Goal: Task Accomplishment & Management: Complete application form

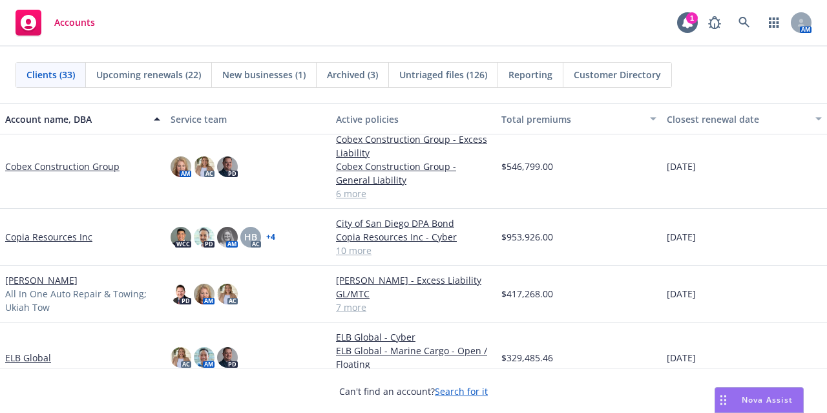
scroll to position [372, 0]
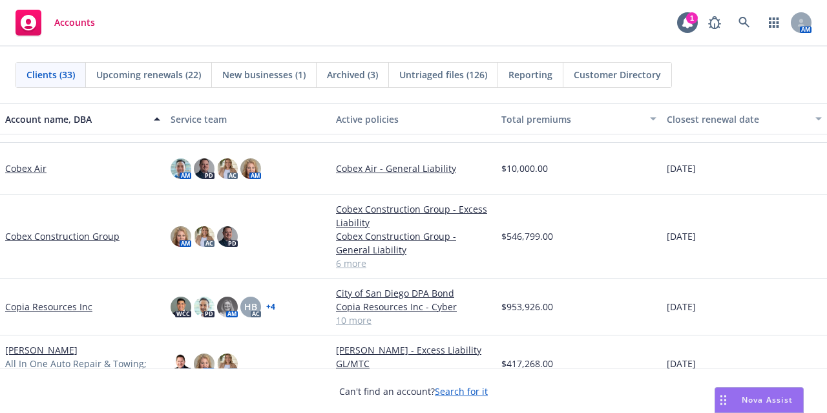
click at [36, 236] on link "Cobex Construction Group" at bounding box center [62, 236] width 114 height 14
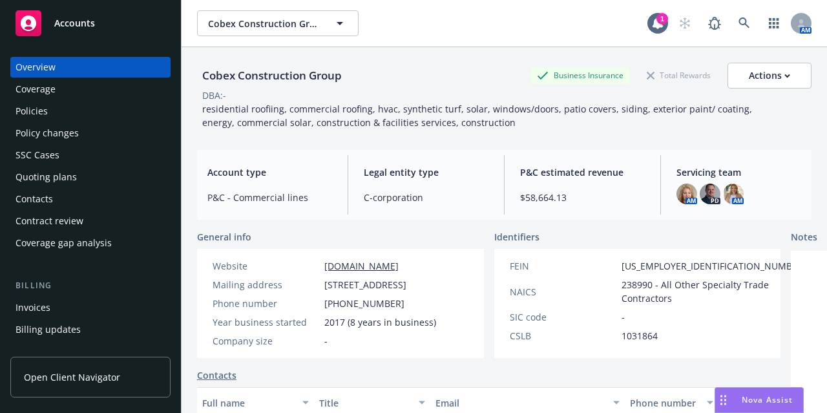
click at [81, 109] on div "Policies" at bounding box center [90, 111] width 150 height 21
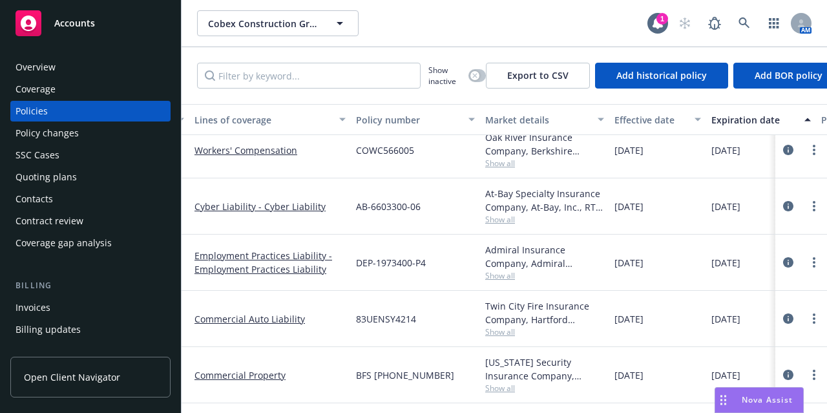
scroll to position [181, 0]
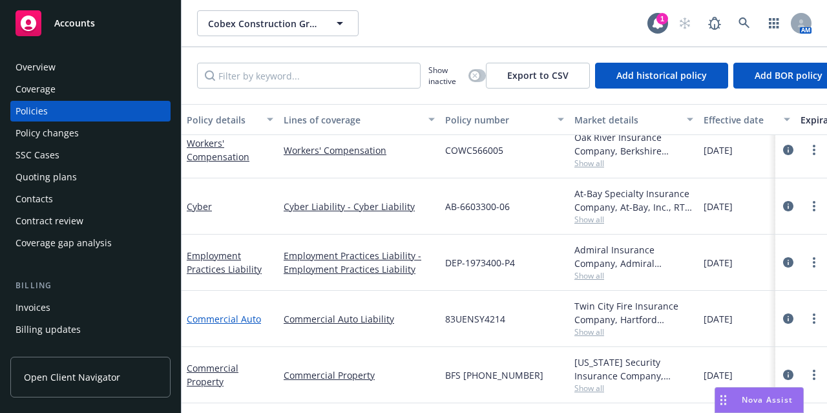
click at [238, 313] on link "Commercial Auto" at bounding box center [224, 319] width 74 height 12
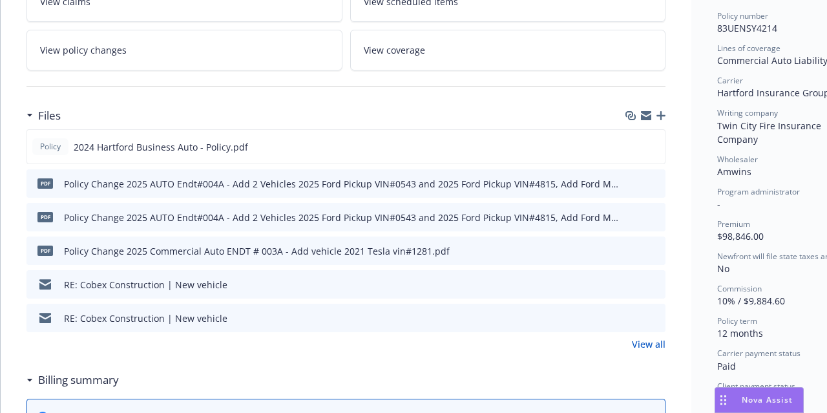
scroll to position [323, 0]
click at [653, 245] on icon "preview file" at bounding box center [653, 249] width 12 height 9
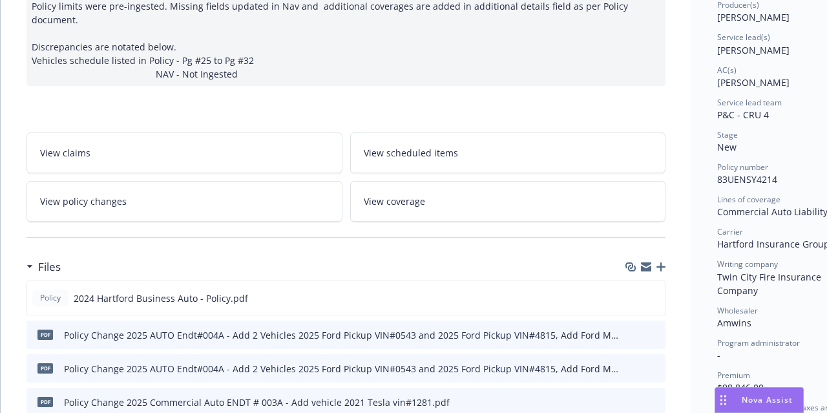
scroll to position [0, 0]
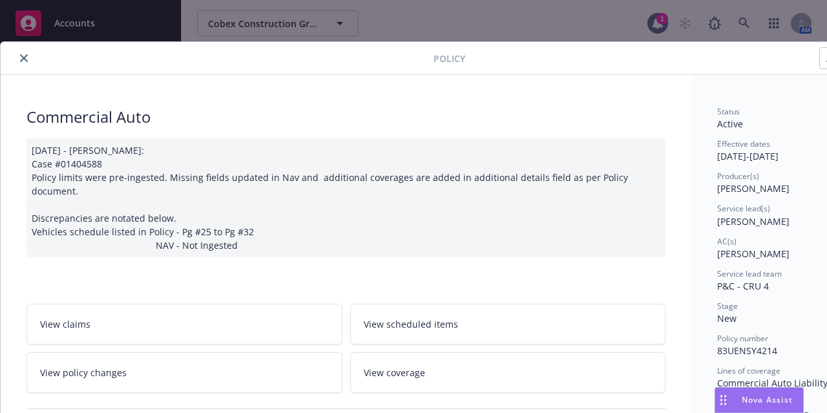
click at [22, 59] on icon "close" at bounding box center [24, 58] width 8 height 8
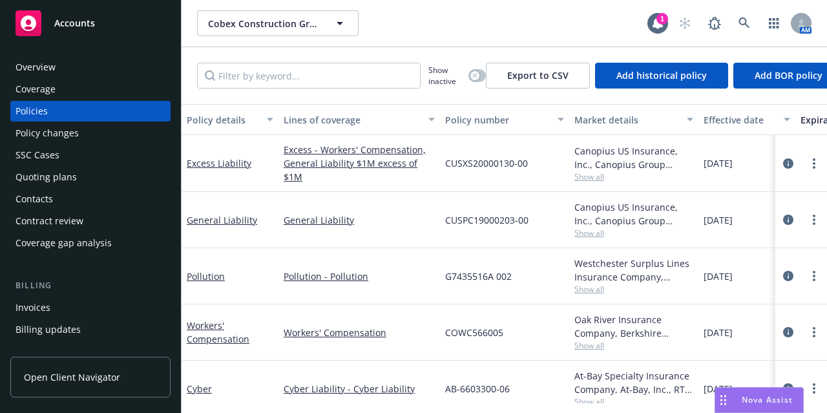
click at [59, 21] on span "Accounts" at bounding box center [74, 23] width 41 height 10
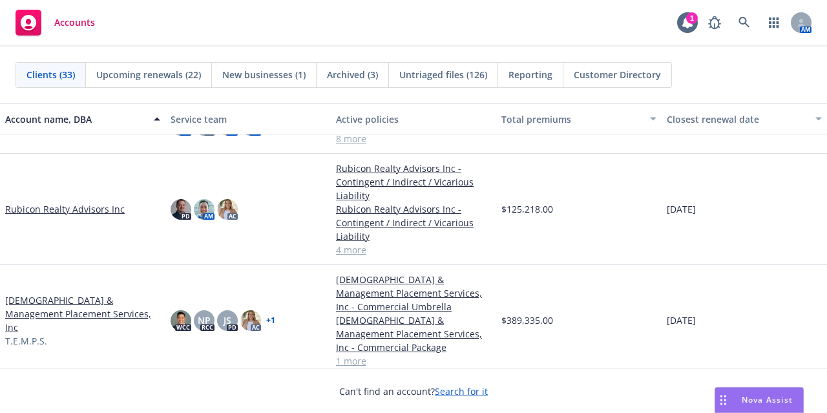
scroll to position [1310, 0]
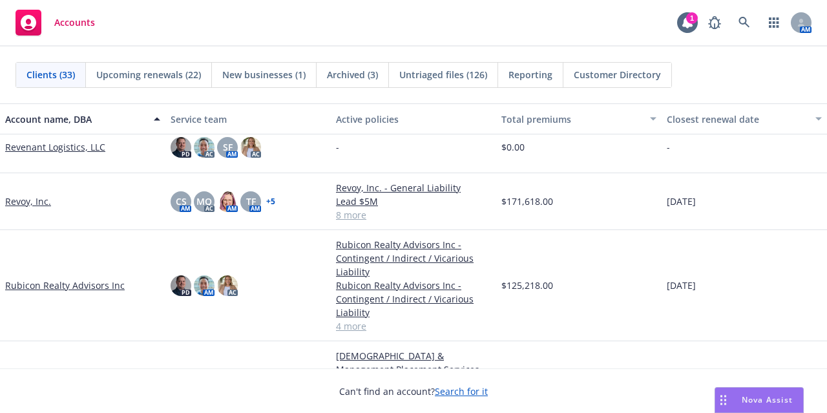
click at [23, 203] on link "Revoy, Inc." at bounding box center [28, 201] width 46 height 14
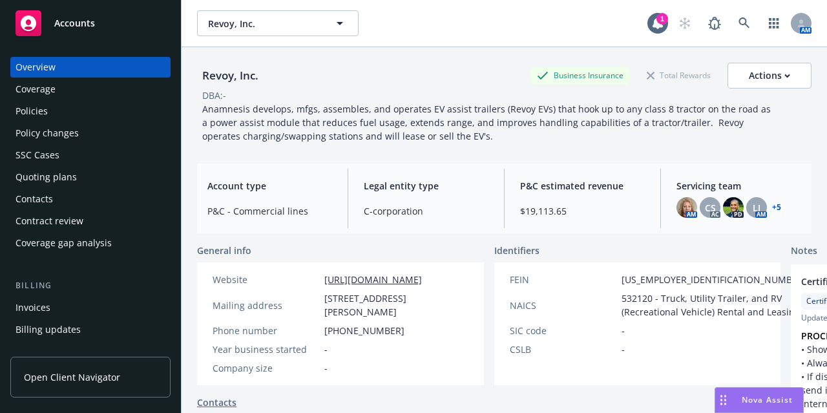
click at [103, 178] on div "Quoting plans" at bounding box center [90, 177] width 150 height 21
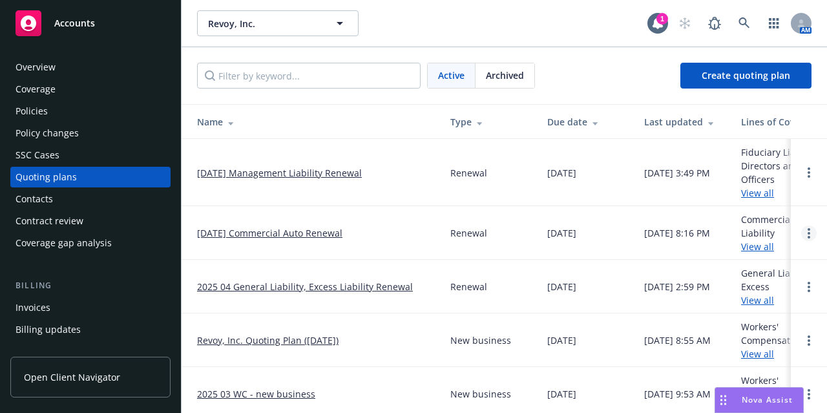
click at [801, 232] on link "Open options" at bounding box center [808, 232] width 15 height 15
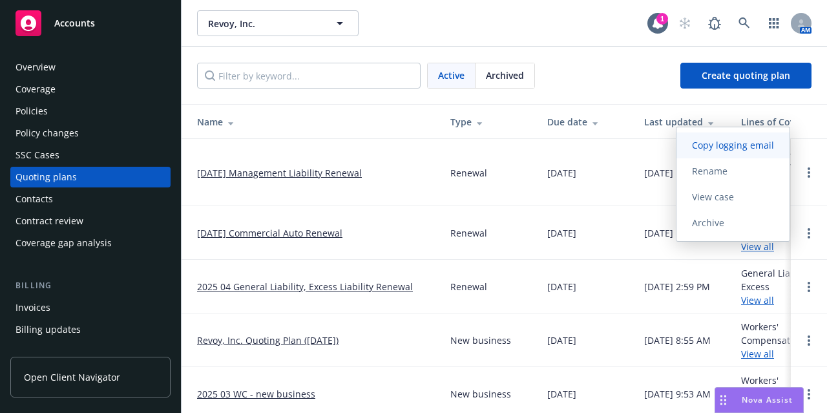
click at [731, 147] on span "Copy logging email" at bounding box center [732, 145] width 113 height 12
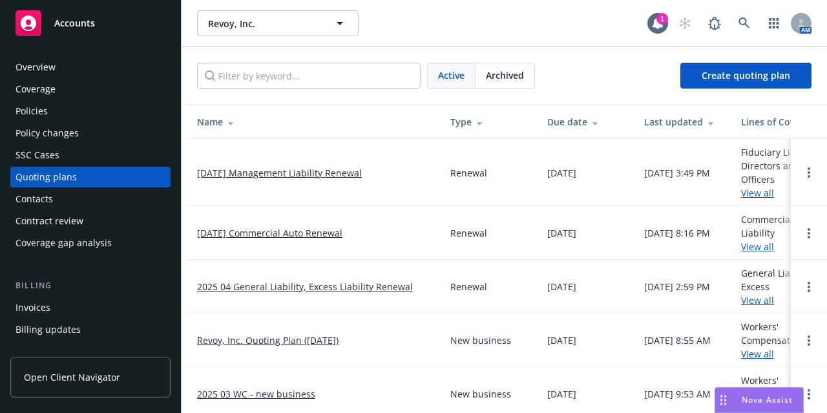
click at [100, 67] on div "Overview" at bounding box center [90, 67] width 150 height 21
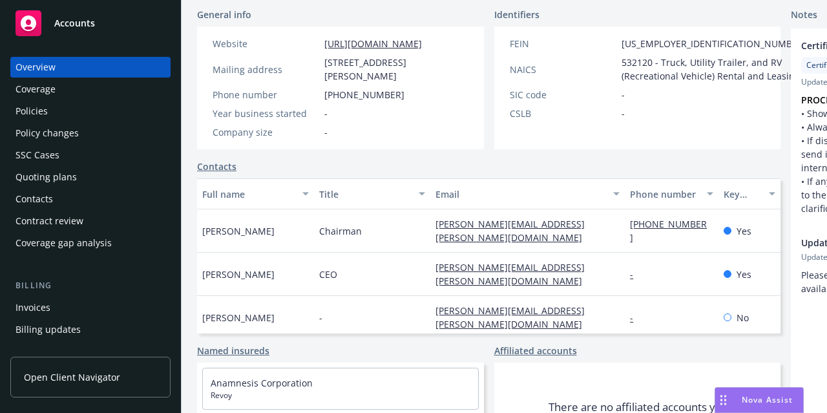
scroll to position [240, 0]
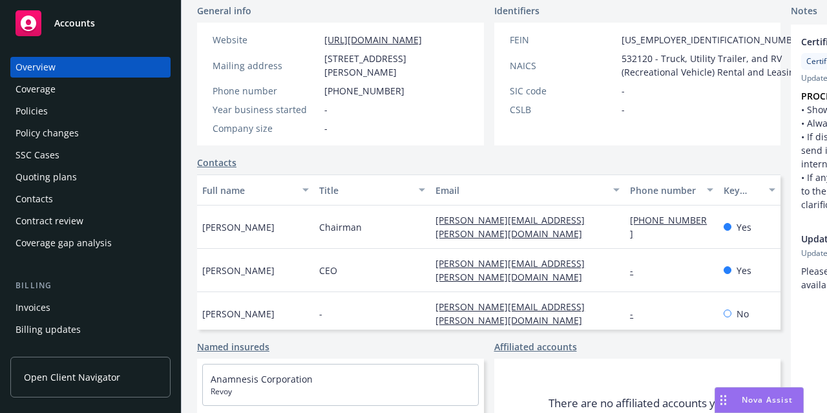
click at [109, 110] on div "Policies" at bounding box center [90, 111] width 150 height 21
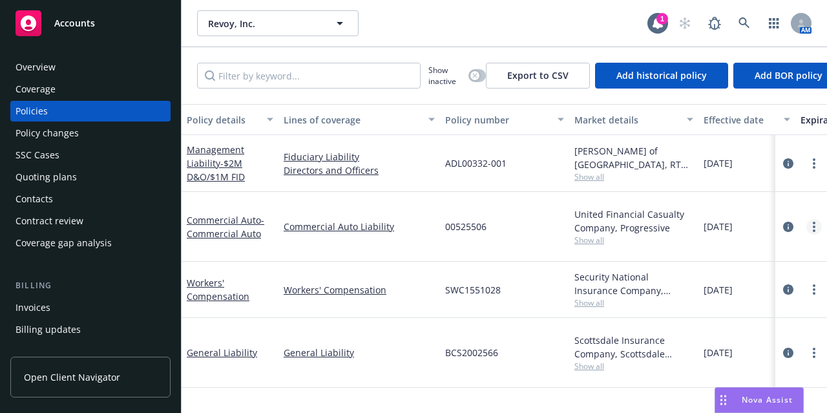
click at [806, 220] on link "more" at bounding box center [813, 226] width 15 height 15
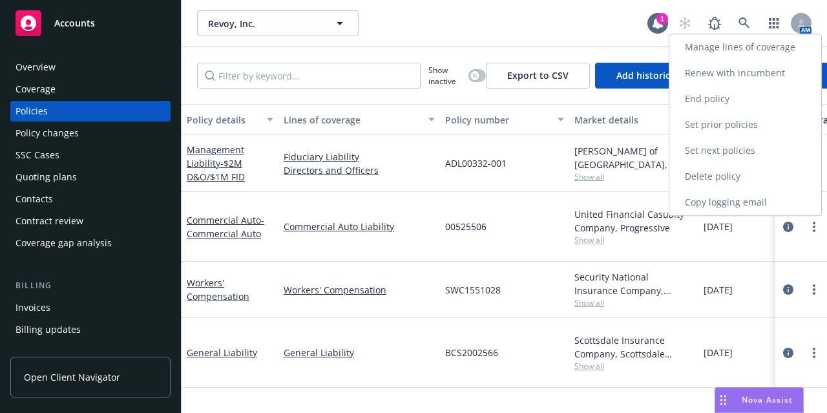
click at [759, 79] on link "Renew with incumbent" at bounding box center [745, 73] width 152 height 26
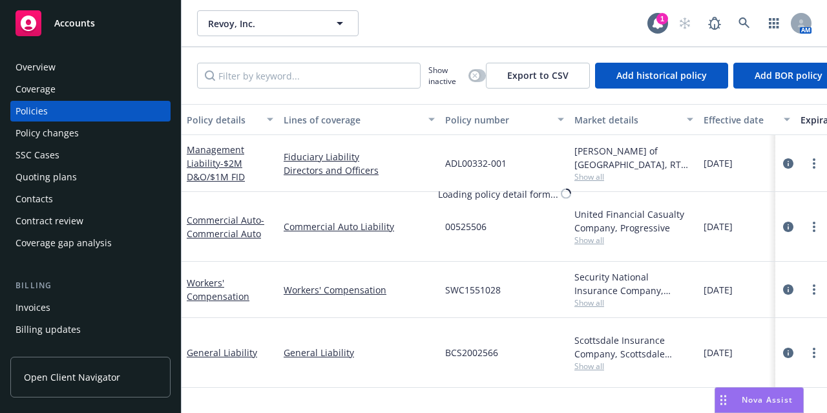
select select "6"
select select "CA"
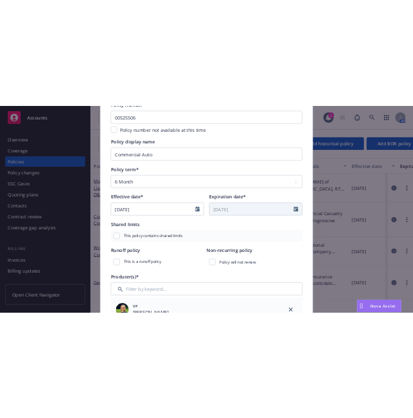
scroll to position [122, 0]
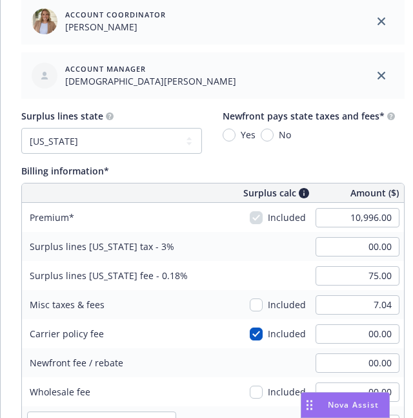
scroll to position [719, 0]
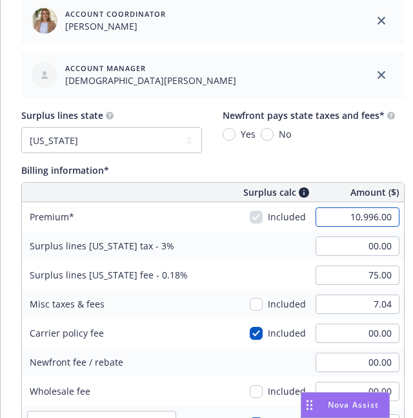
click at [363, 212] on input "10,996.00" at bounding box center [358, 216] width 84 height 19
click at [170, 264] on div "Surplus lines [US_STATE] fee - 0.18%" at bounding box center [109, 274] width 174 height 29
type input "12,376.00"
type input "371.28"
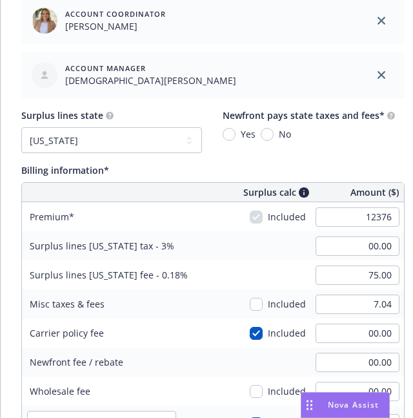
type input "22.28"
type input "618.8"
click at [377, 245] on input "371.28" at bounding box center [358, 245] width 84 height 19
type input "00.00"
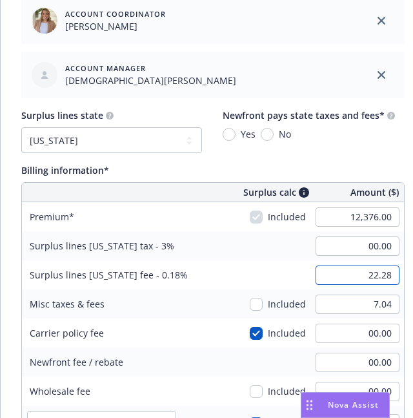
click at [377, 272] on input "22.28" at bounding box center [358, 274] width 84 height 19
type input "75.00"
click at [280, 269] on div "Surplus lines [US_STATE] fee - 0.18% 75.00" at bounding box center [213, 274] width 382 height 29
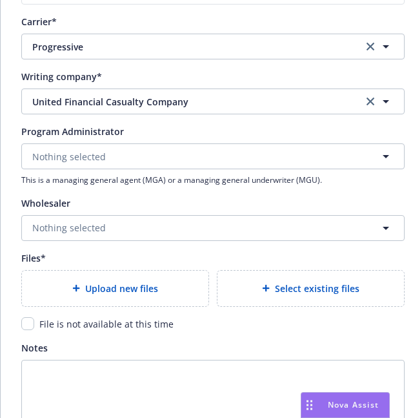
scroll to position [1316, 0]
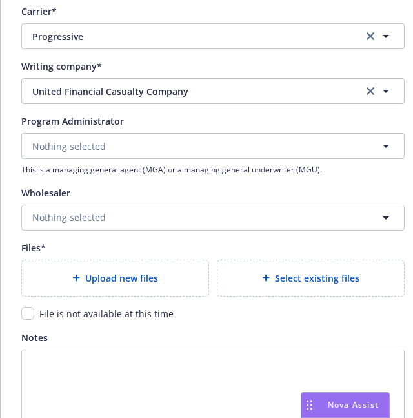
click at [128, 275] on span "Upload new files" at bounding box center [121, 278] width 73 height 14
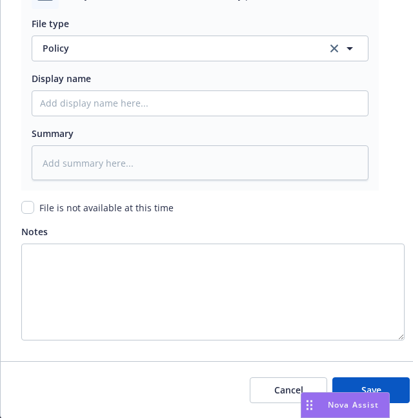
scroll to position [1698, 0]
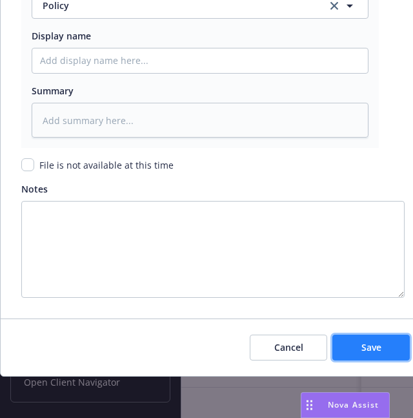
click at [377, 346] on button "Save" at bounding box center [371, 348] width 77 height 26
type textarea "x"
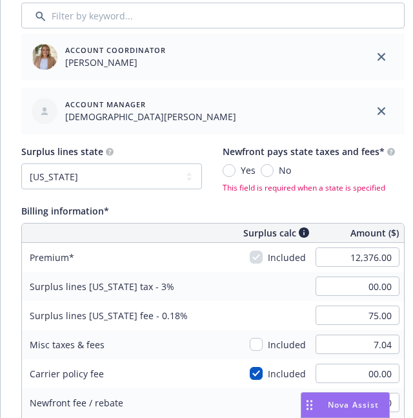
scroll to position [683, 0]
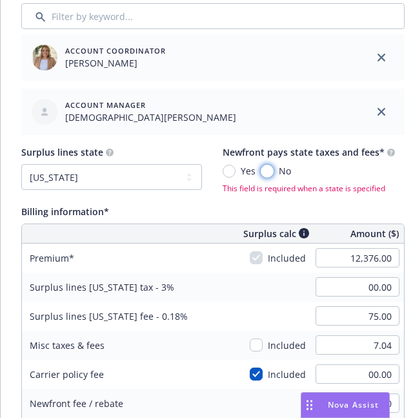
click at [272, 169] on input "No" at bounding box center [267, 171] width 13 height 13
radio input "true"
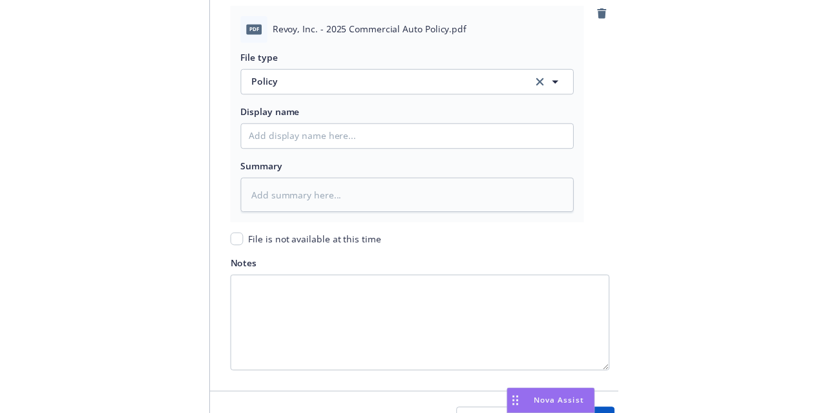
scroll to position [1698, 0]
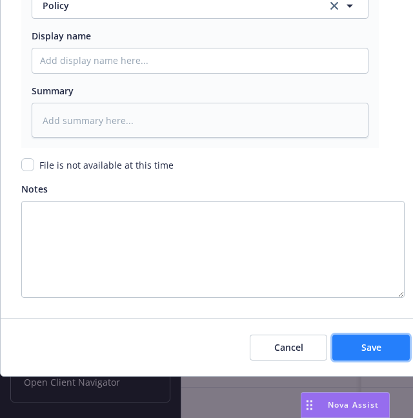
click at [375, 341] on span "Save" at bounding box center [372, 347] width 20 height 12
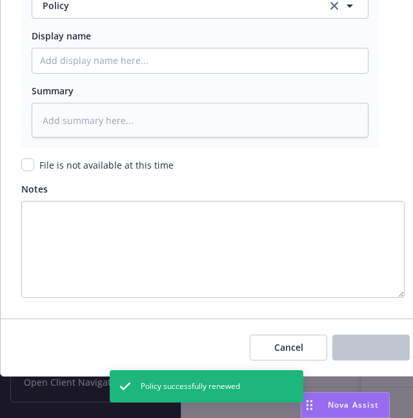
type textarea "x"
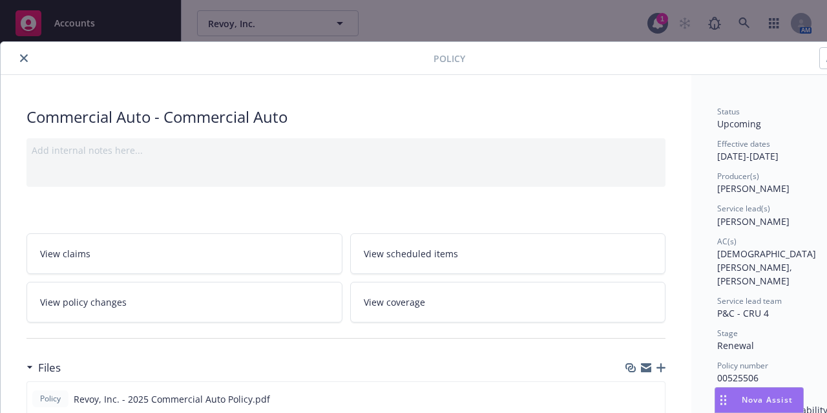
click at [23, 59] on icon "close" at bounding box center [24, 58] width 8 height 8
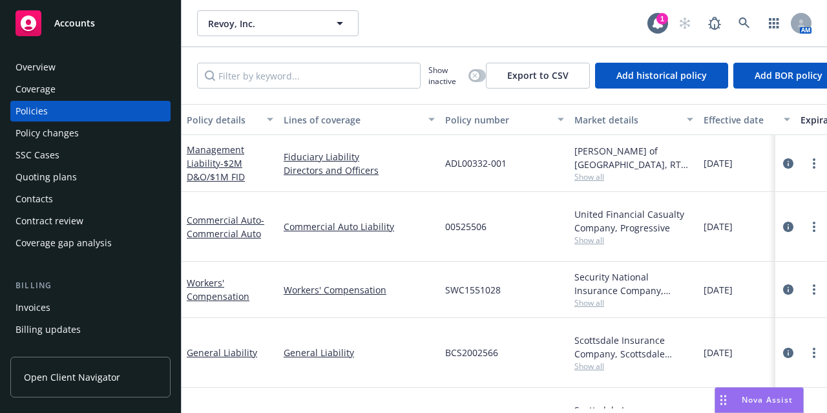
click at [81, 28] on span "Accounts" at bounding box center [74, 23] width 41 height 10
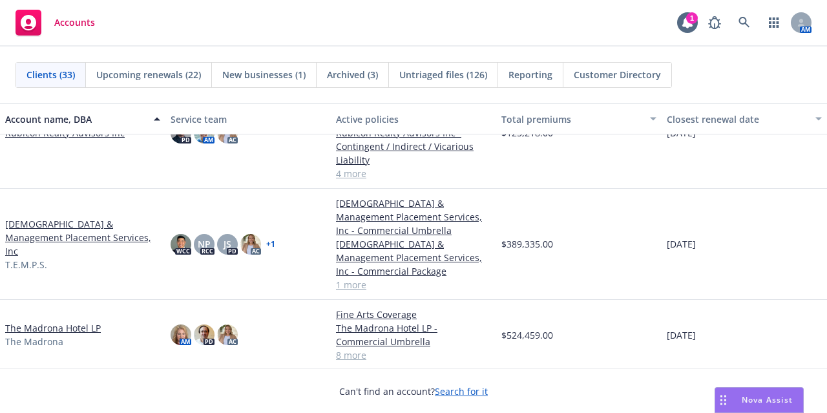
scroll to position [1453, 0]
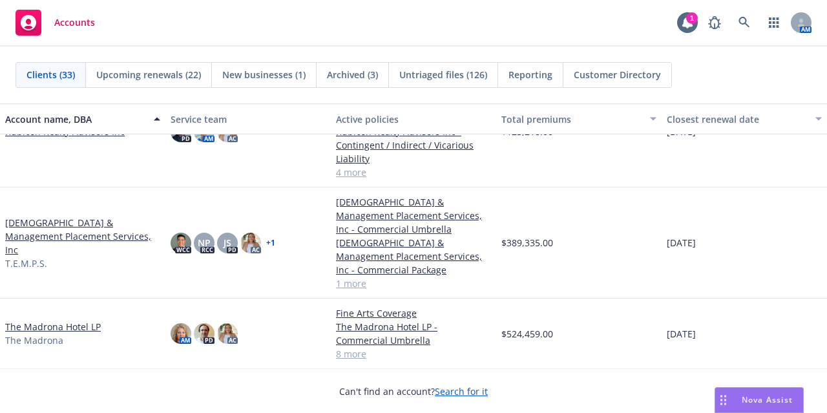
click at [76, 330] on link "The Madrona Hotel LP" at bounding box center [53, 327] width 96 height 14
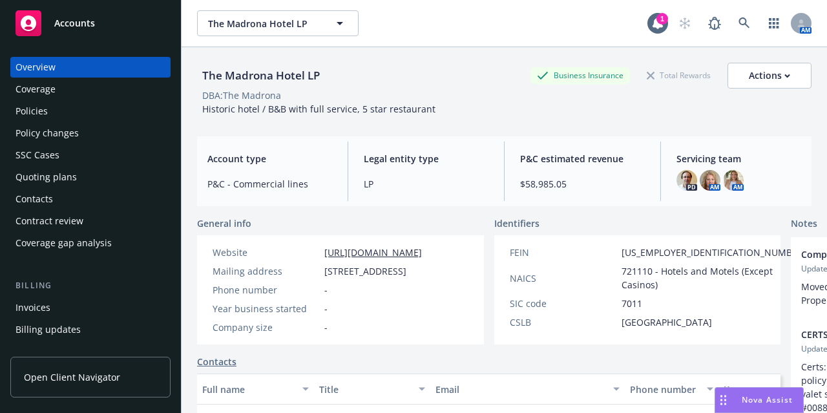
click at [79, 119] on div "Policies" at bounding box center [90, 111] width 150 height 21
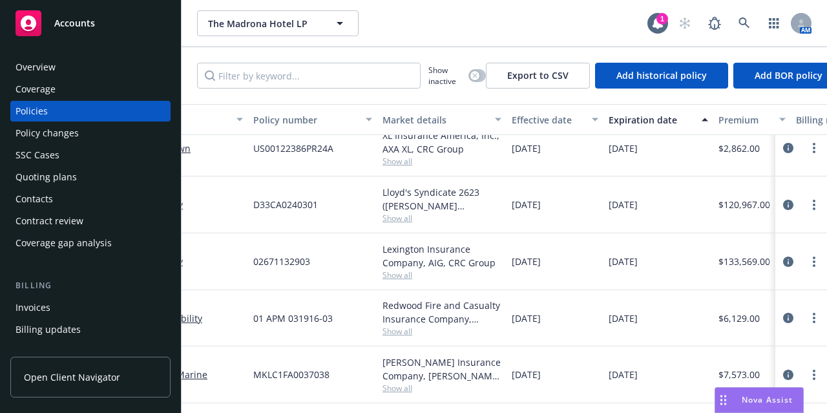
scroll to position [287, 0]
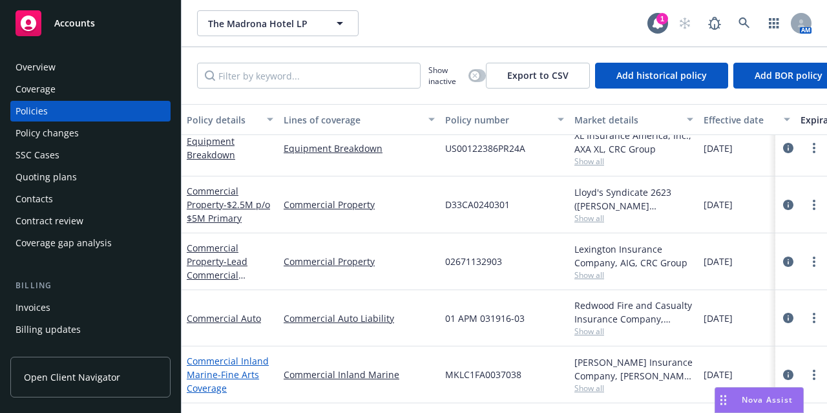
click at [203, 367] on link "Commercial Inland Marine - Fine Arts Coverage" at bounding box center [228, 374] width 82 height 39
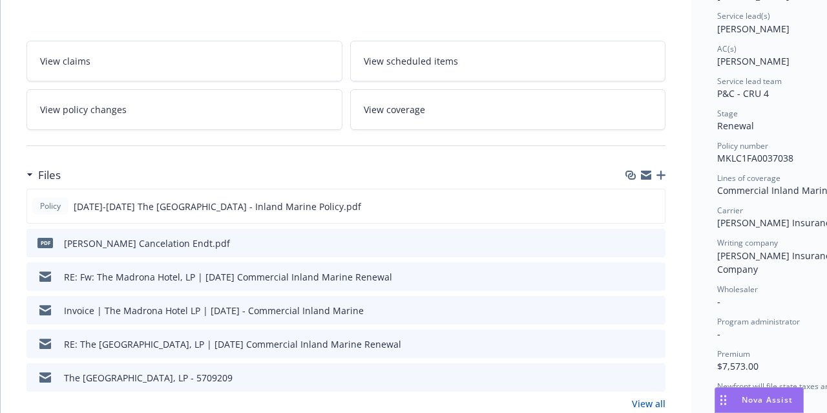
scroll to position [193, 0]
click at [660, 238] on div "pdf [PERSON_NAME] Cancelation Endt.pdf" at bounding box center [345, 242] width 639 height 28
click at [658, 238] on icon "preview file" at bounding box center [653, 241] width 12 height 9
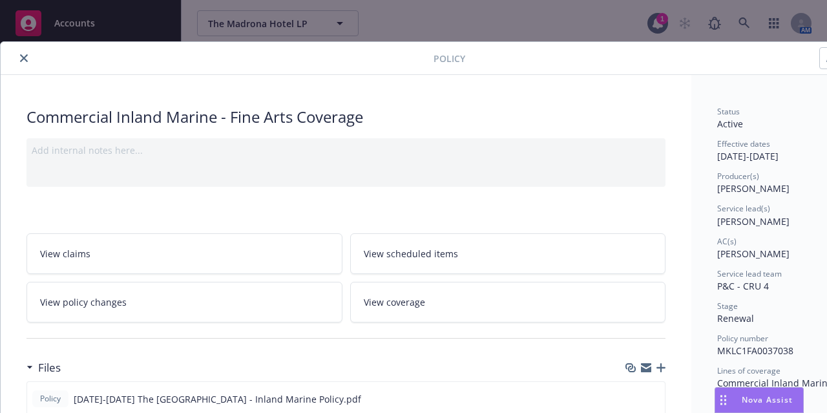
click at [23, 55] on icon "close" at bounding box center [24, 58] width 8 height 8
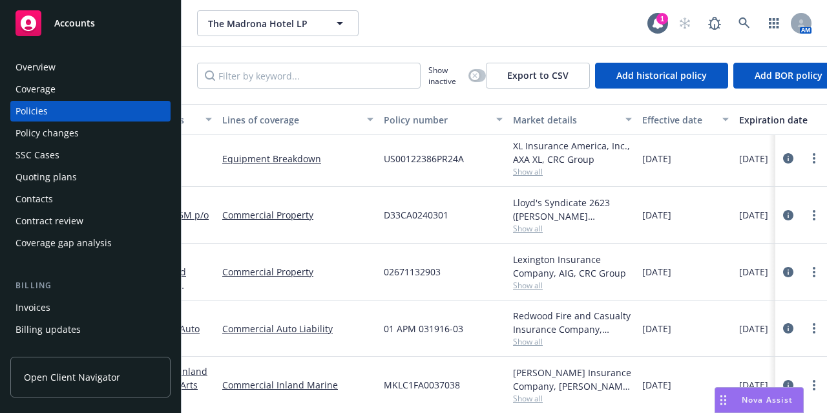
scroll to position [287, 0]
